Goal: Task Accomplishment & Management: Complete application form

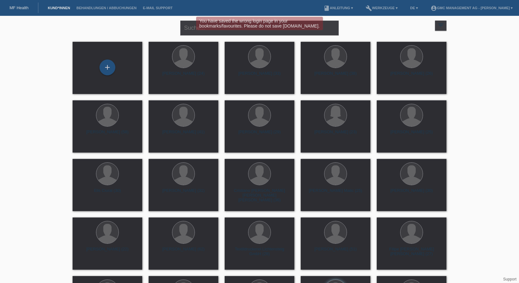
click at [360, 27] on div "You have saved the wrong login page in your bookmarks/favourites. Please do not…" at bounding box center [260, 24] width 312 height 15
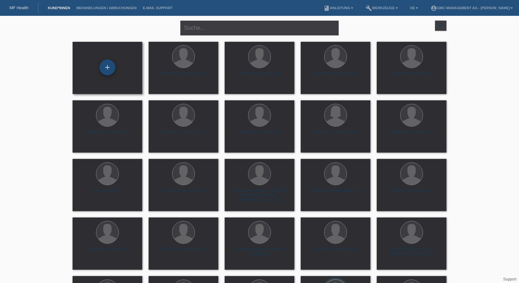
click at [107, 68] on div "+" at bounding box center [108, 68] width 16 height 16
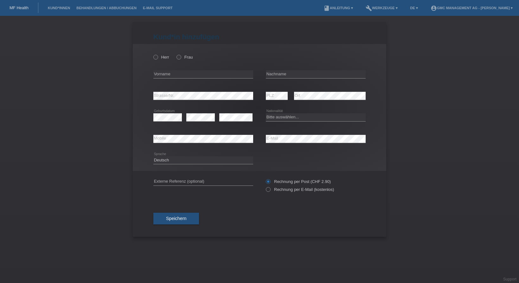
drag, startPoint x: 426, startPoint y: 80, endPoint x: 421, endPoint y: 80, distance: 4.8
click at [426, 80] on div "Kund*in hinzufügen Kunde hinzufügen Kundin hinzufügen Herr Frau error Vorname e…" at bounding box center [259, 150] width 519 height 268
click at [153, 54] on icon at bounding box center [153, 54] width 0 height 0
click at [157, 58] on input "Herr" at bounding box center [155, 57] width 4 height 4
radio input "true"
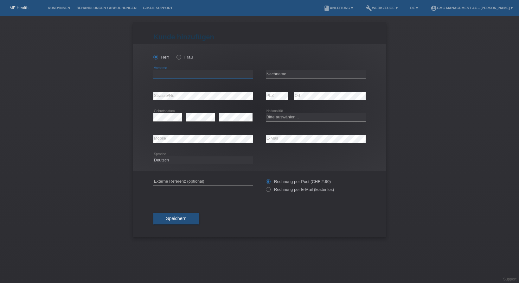
click at [187, 77] on input "text" at bounding box center [203, 74] width 100 height 8
paste input "Alain-Pierre"
type input "Alain-Pierre"
click at [287, 77] on input "text" at bounding box center [316, 74] width 100 height 8
paste input "Brodard"
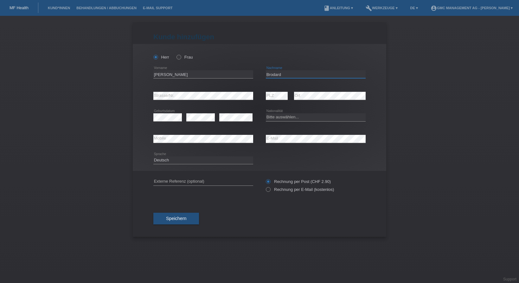
type input "Brodard"
click at [266, 114] on select "Bitte auswählen... Schweiz Deutschland Liechtenstein Österreich ------------ Af…" at bounding box center [316, 118] width 100 height 8
select select "CH"
click option "Schweiz" at bounding box center [0, 0] width 0 height 0
click at [170, 224] on button "Speichern" at bounding box center [176, 219] width 46 height 12
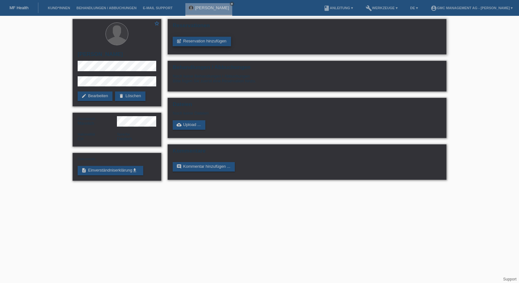
click at [200, 44] on link "post_add Reservation hinzufügen" at bounding box center [202, 42] width 58 height 10
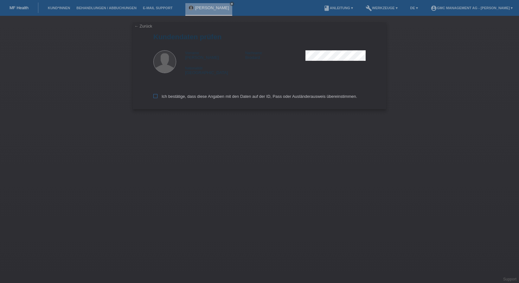
click at [155, 98] on icon at bounding box center [155, 96] width 4 height 4
click at [155, 98] on input "Ich bestätige, dass diese Angaben mit den Daten auf der ID, Pass oder Ausländer…" at bounding box center [155, 96] width 4 height 4
checkbox input "true"
